Goal: Information Seeking & Learning: Learn about a topic

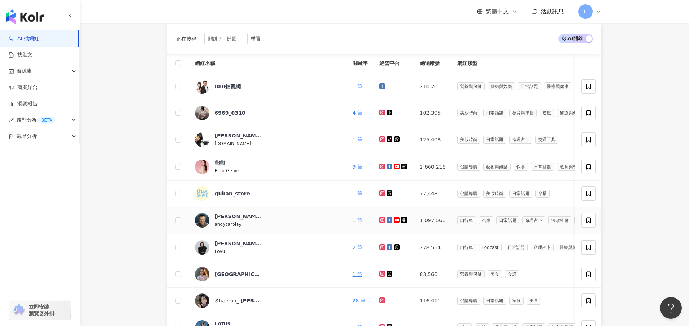
scroll to position [352, 0]
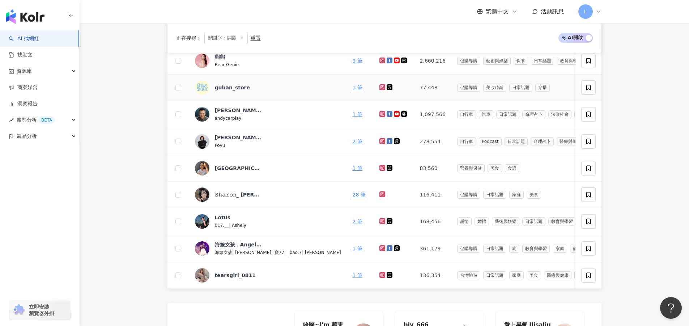
click at [276, 90] on div "guban_store" at bounding box center [268, 87] width 146 height 14
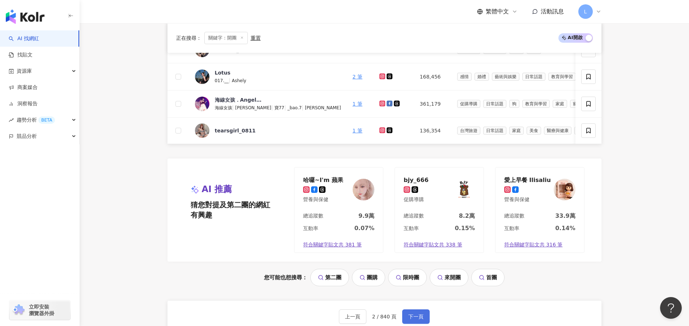
click at [407, 318] on button "下一頁" at bounding box center [416, 316] width 28 height 14
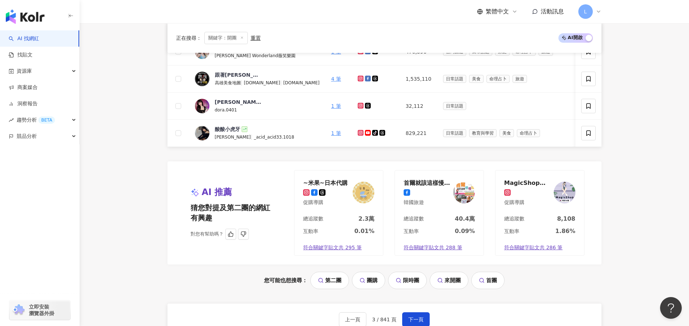
click at [405, 171] on div "AI 推薦 猜您對提及第二團的網紅有興趣 對您有幫助嗎？ ~米果~日本代購 促購導購 總追蹤數 2.3萬 互動率 0.01% 符合關鍵字貼文共 295 筆 首…" at bounding box center [385, 213] width 434 height 104
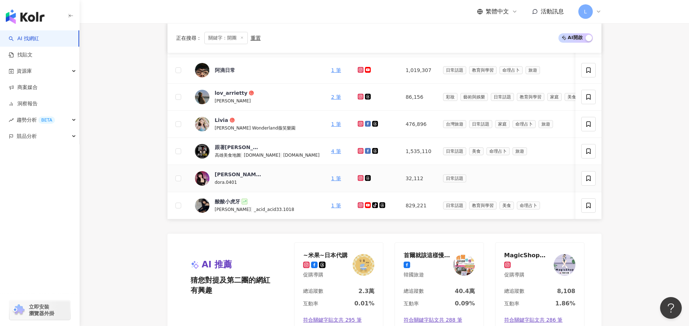
scroll to position [352, 0]
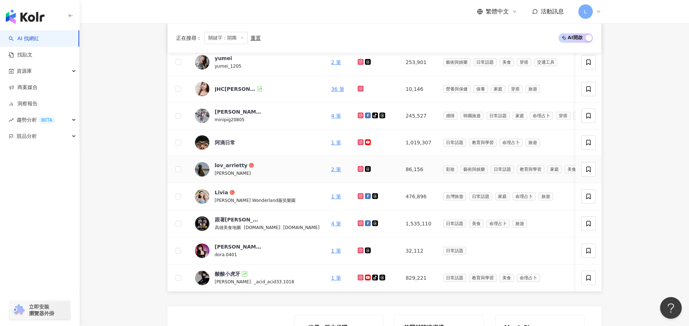
click at [250, 166] on icon at bounding box center [251, 165] width 5 height 5
click at [215, 60] on div "yumei" at bounding box center [223, 58] width 17 height 7
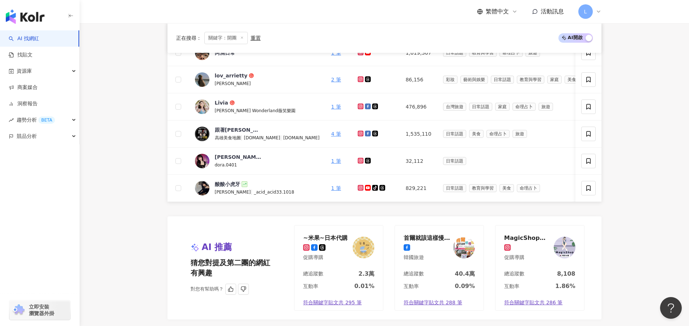
scroll to position [569, 0]
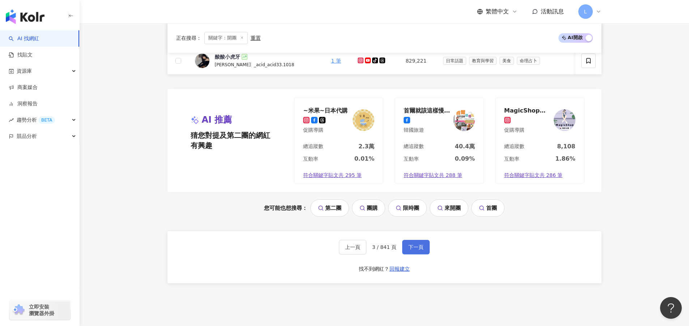
click at [419, 254] on button "下一頁" at bounding box center [416, 247] width 28 height 14
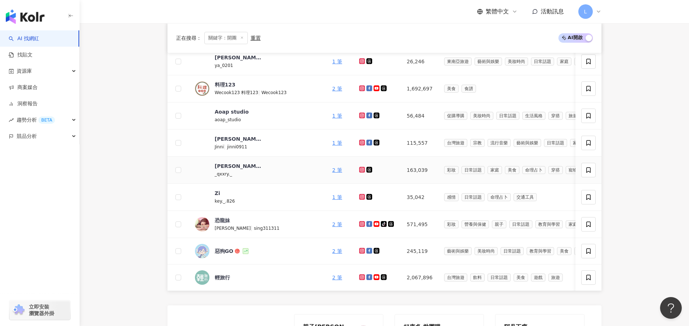
scroll to position [171, 0]
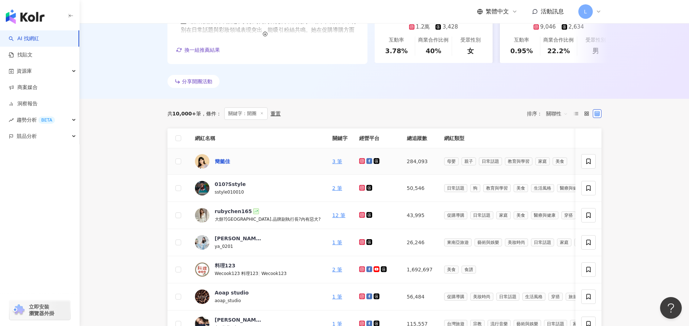
click at [218, 161] on div "簡懿佳" at bounding box center [222, 161] width 15 height 7
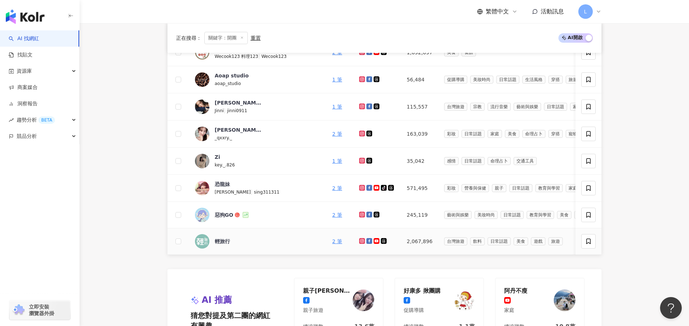
scroll to position [605, 0]
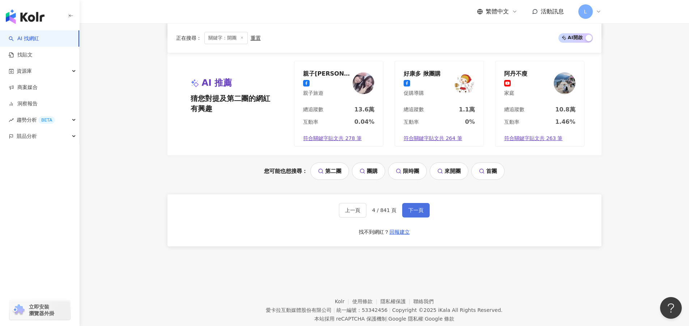
click at [406, 216] on button "下一頁" at bounding box center [416, 210] width 28 height 14
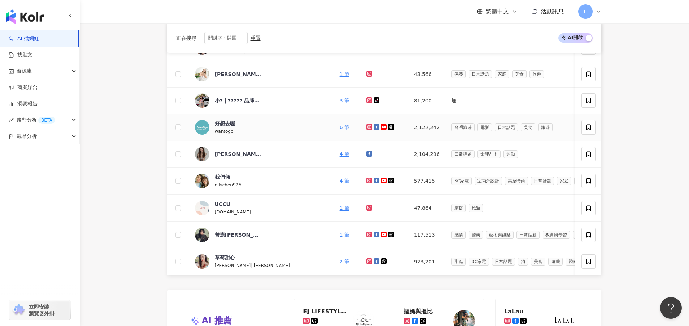
scroll to position [171, 0]
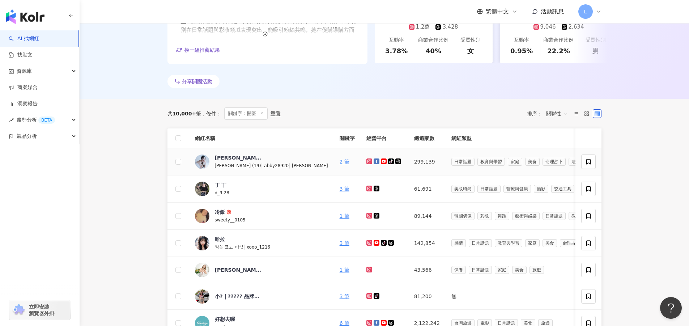
click at [225, 155] on span "艾比" at bounding box center [238, 157] width 47 height 7
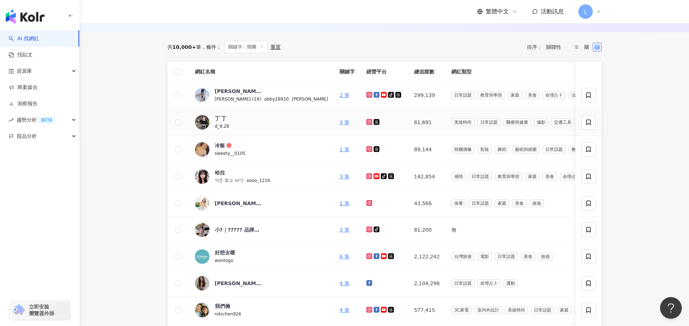
scroll to position [243, 0]
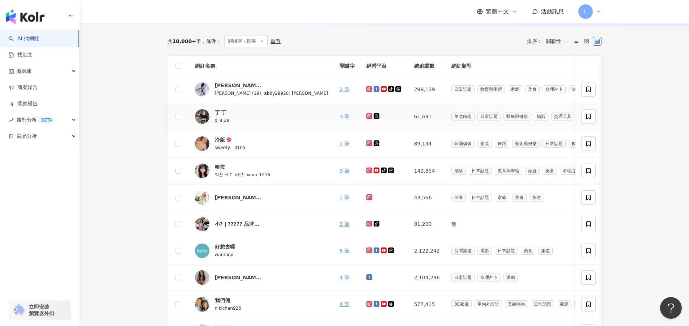
click at [225, 110] on div "丁 丁" at bounding box center [221, 112] width 12 height 7
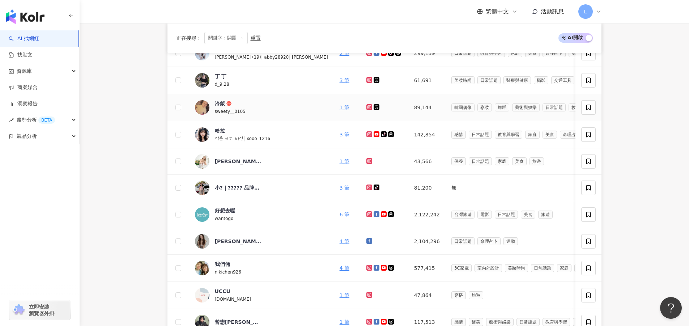
click at [229, 102] on icon at bounding box center [229, 103] width 5 height 5
click at [246, 163] on div "娜美·雯先（venus)" at bounding box center [238, 161] width 47 height 7
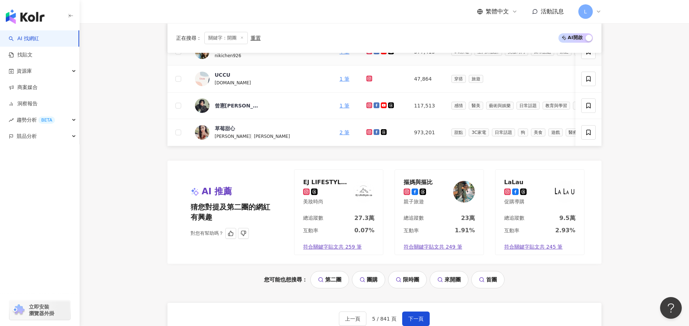
scroll to position [497, 0]
drag, startPoint x: 417, startPoint y: 319, endPoint x: 405, endPoint y: 291, distance: 30.3
click at [417, 319] on button "下一頁" at bounding box center [416, 318] width 28 height 14
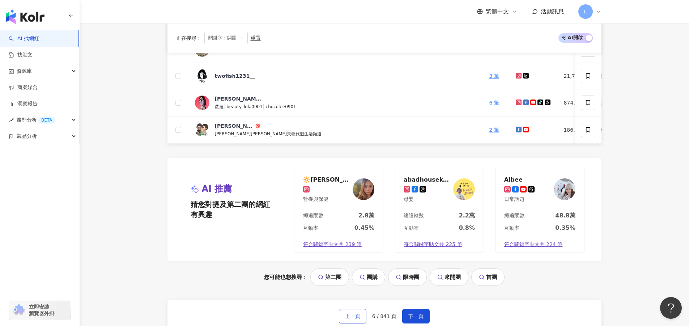
scroll to position [605, 0]
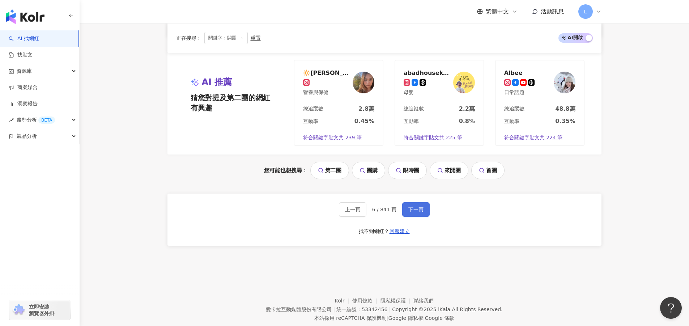
click at [414, 212] on span "下一頁" at bounding box center [416, 210] width 15 height 6
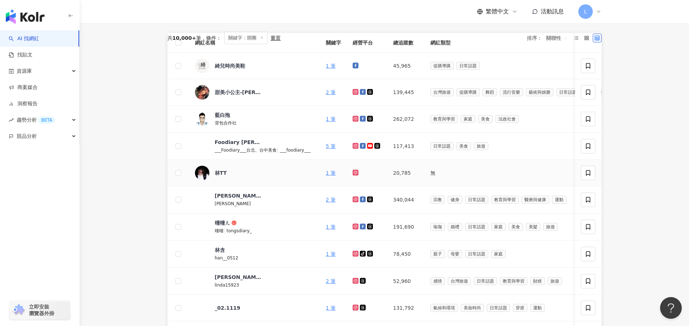
scroll to position [243, 0]
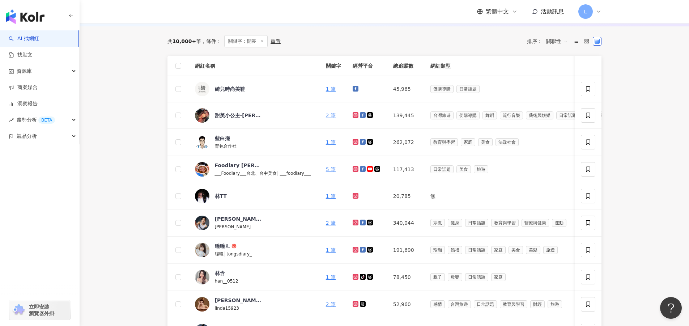
click at [651, 194] on main "不分平台 ** 台灣 搜尋 您可能感興趣： 第二團 團購 限時團 來開團 首團 類型 性別 追蹤數 互動率 觀看率 合作費用預估 更多篩選 搜尋指引 AI 開…" at bounding box center [385, 203] width 610 height 846
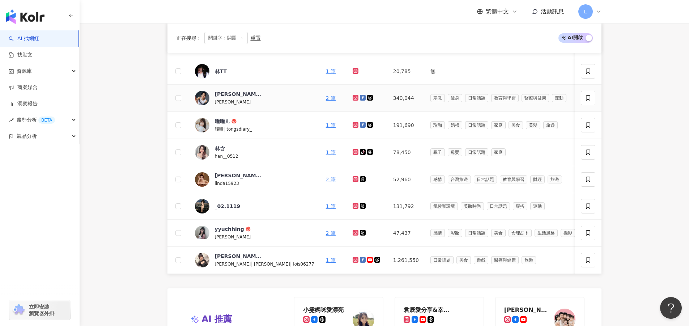
scroll to position [460, 0]
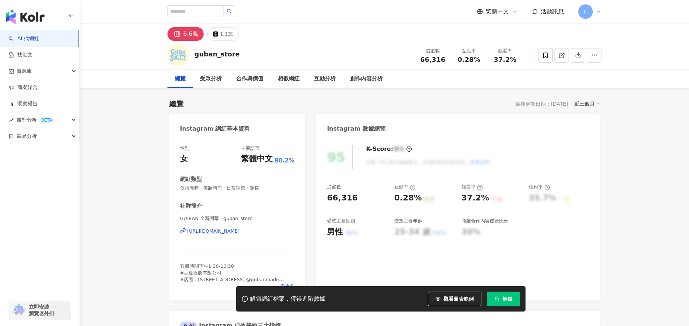
click at [240, 228] on div "https://www.instagram.com/guban_store/" at bounding box center [213, 231] width 52 height 7
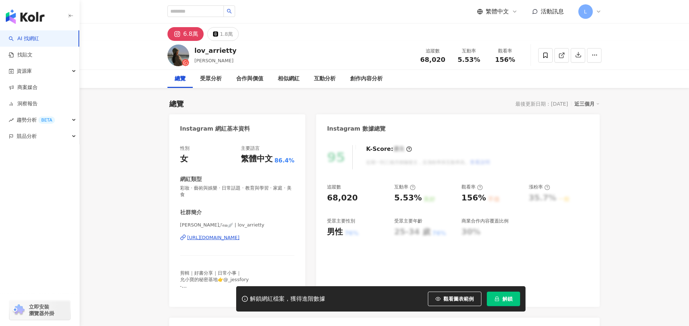
click at [240, 239] on div "https://www.instagram.com/lov_arrietty/" at bounding box center [213, 238] width 52 height 7
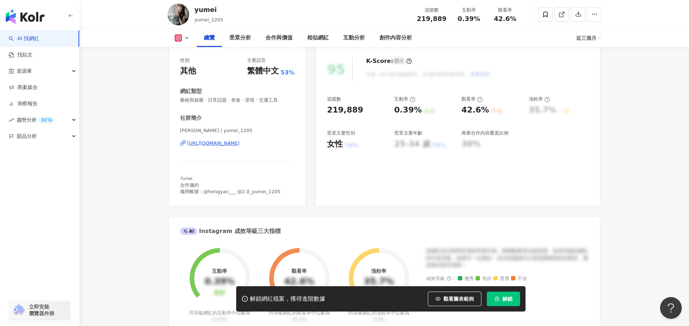
scroll to position [145, 0]
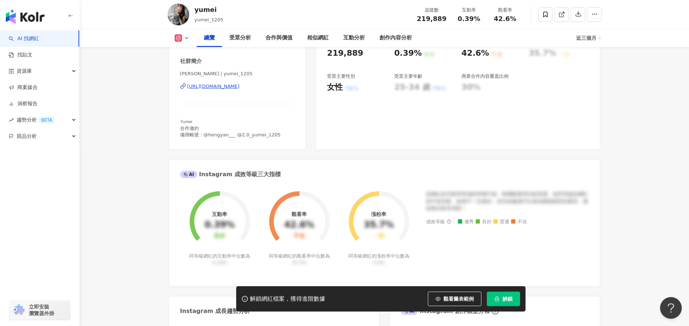
click at [240, 87] on div "https://www.instagram.com/yumei_1205/" at bounding box center [213, 86] width 52 height 7
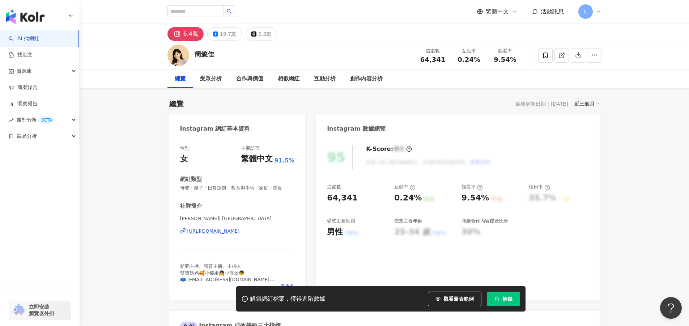
click at [514, 128] on div "Instagram 數據總覽" at bounding box center [457, 126] width 283 height 24
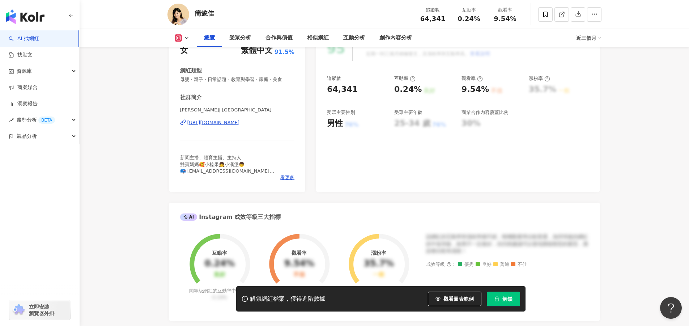
click at [238, 124] on div "https://www.instagram.com/yichiachien/" at bounding box center [213, 122] width 52 height 7
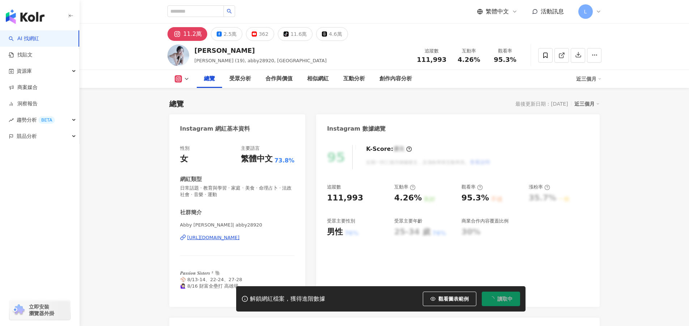
click at [231, 237] on div "https://www.instagram.com/abby28920/" at bounding box center [213, 238] width 52 height 7
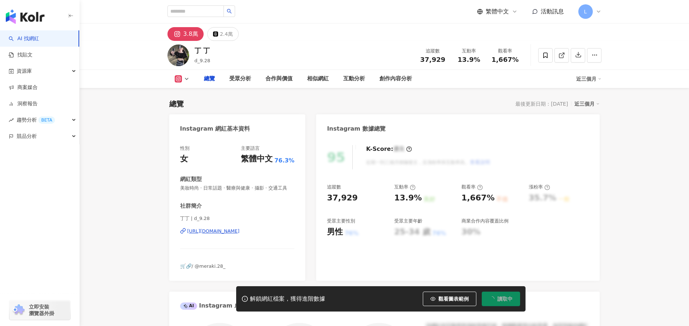
click at [212, 235] on div "[URL][DOMAIN_NAME]" at bounding box center [213, 231] width 52 height 7
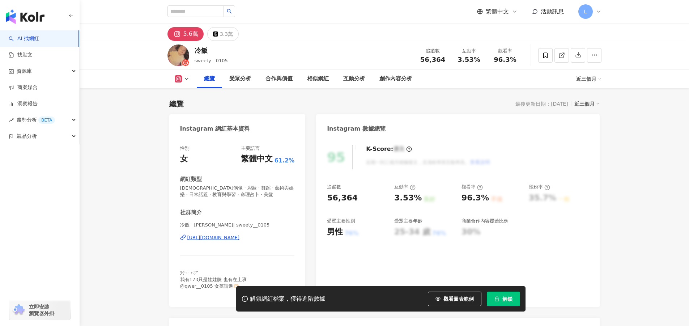
click at [240, 240] on div "[URL][DOMAIN_NAME]" at bounding box center [213, 238] width 52 height 7
